Goal: Transaction & Acquisition: Purchase product/service

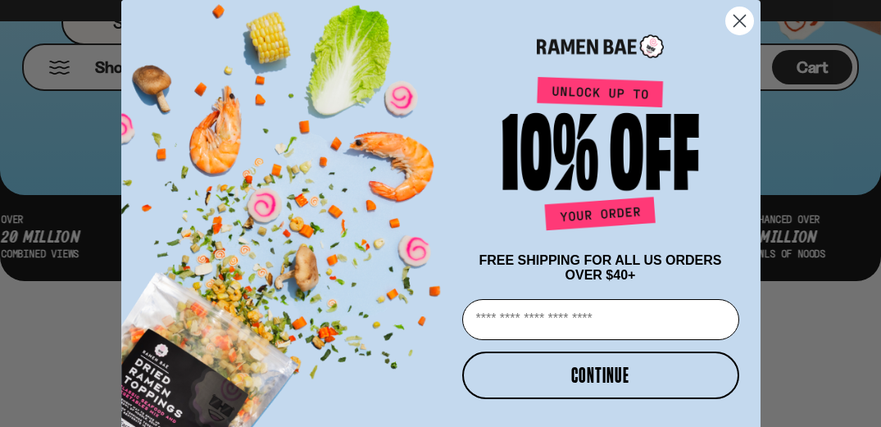
scroll to position [118, 0]
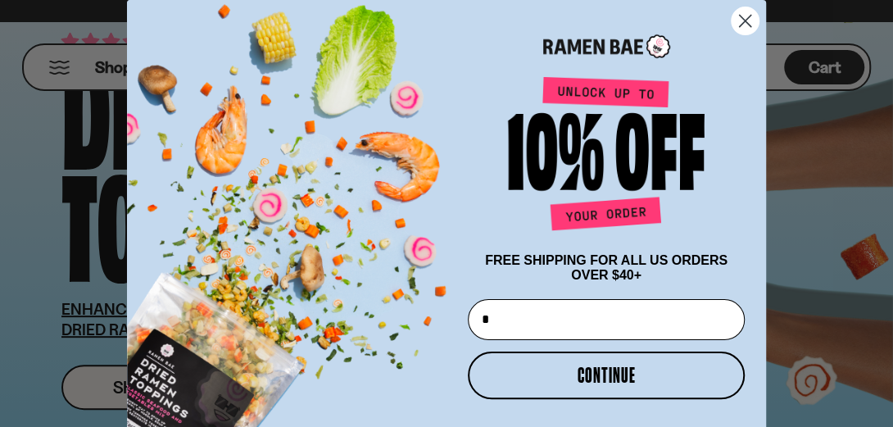
type input "**********"
click at [606, 384] on button "CONTINUE" at bounding box center [606, 375] width 277 height 48
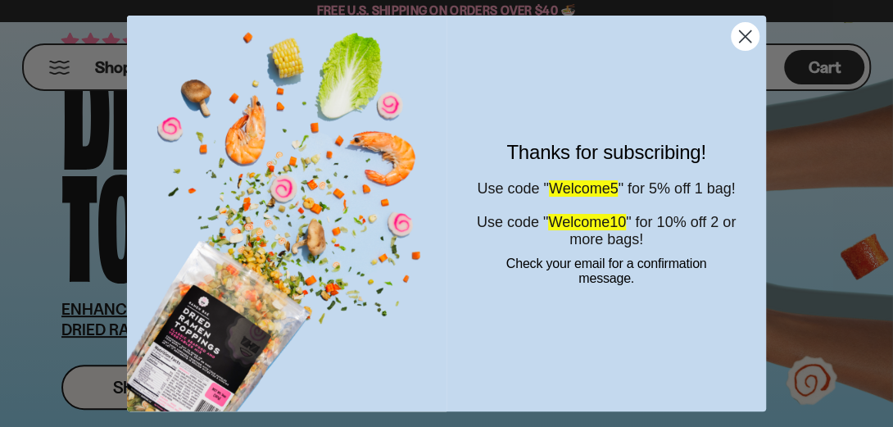
click at [731, 39] on icon "Close dialog" at bounding box center [745, 36] width 29 height 29
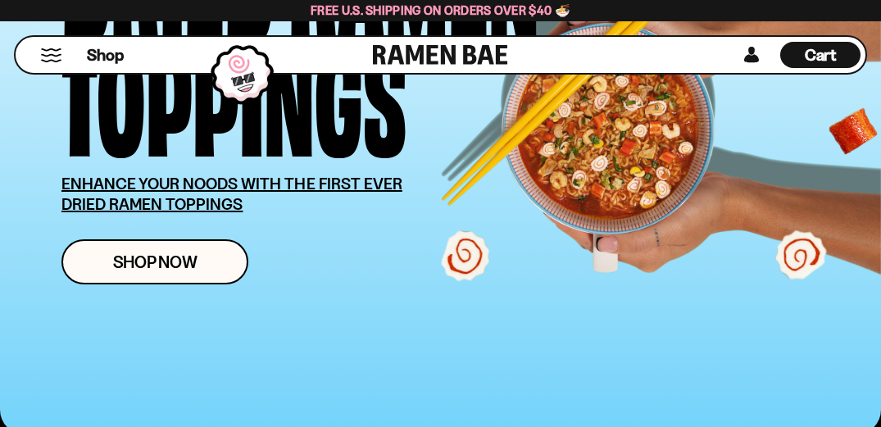
scroll to position [236, 0]
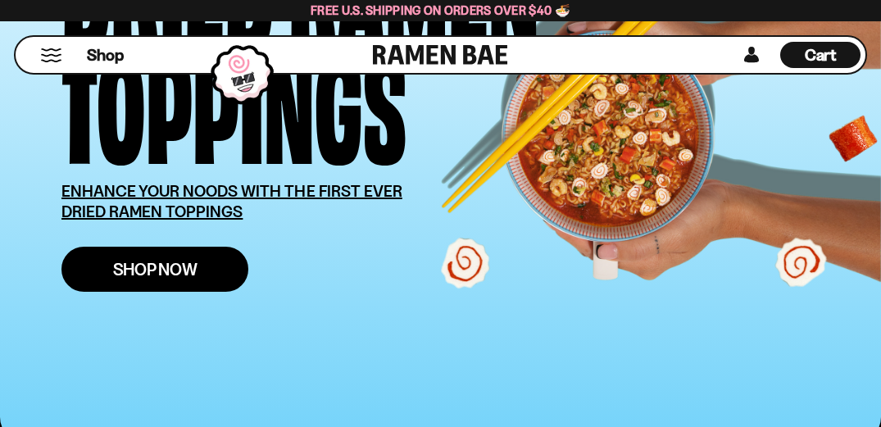
click at [188, 268] on span "Shop Now" at bounding box center [155, 269] width 84 height 17
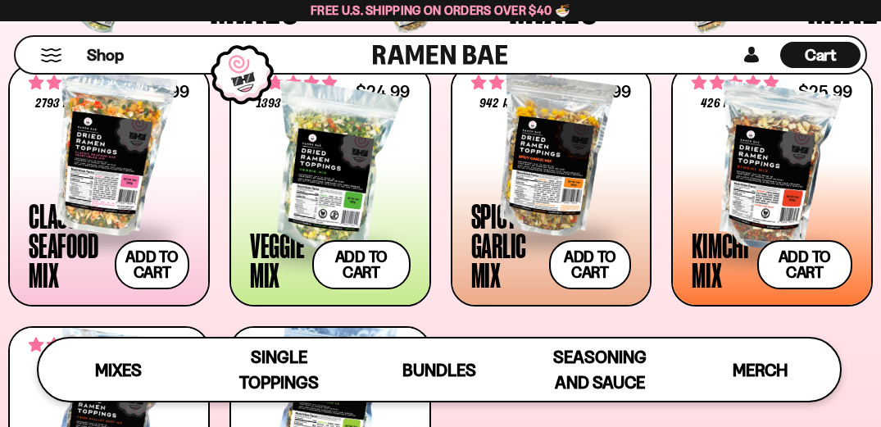
scroll to position [571, 0]
click at [338, 199] on div at bounding box center [330, 168] width 161 height 164
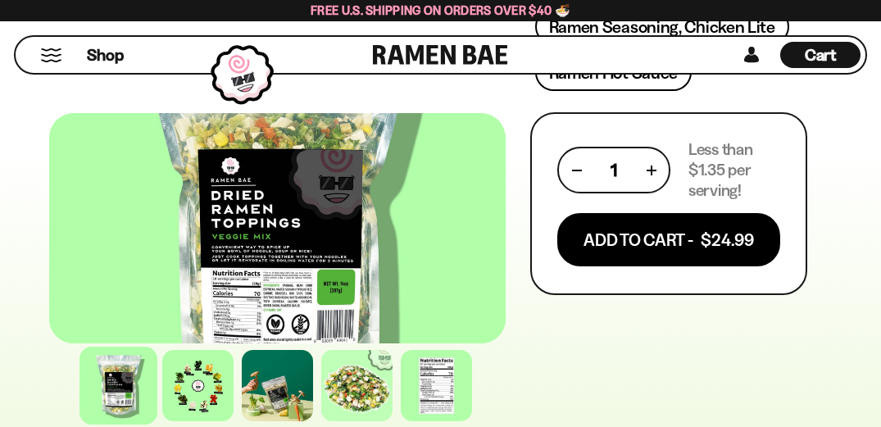
scroll to position [1017, 0]
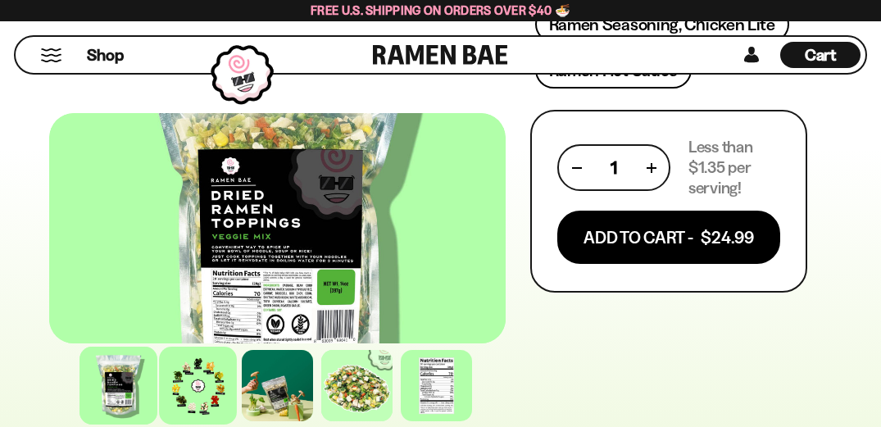
click at [204, 387] on div at bounding box center [198, 386] width 78 height 78
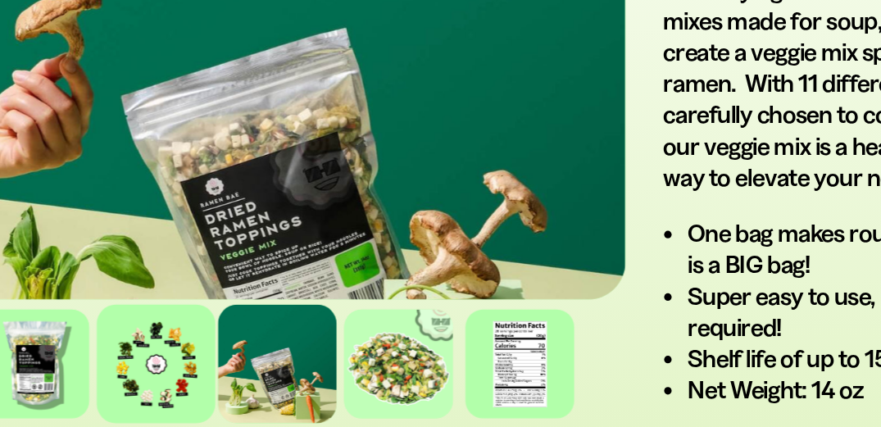
scroll to position [1320, 0]
